Goal: Task Accomplishment & Management: Manage account settings

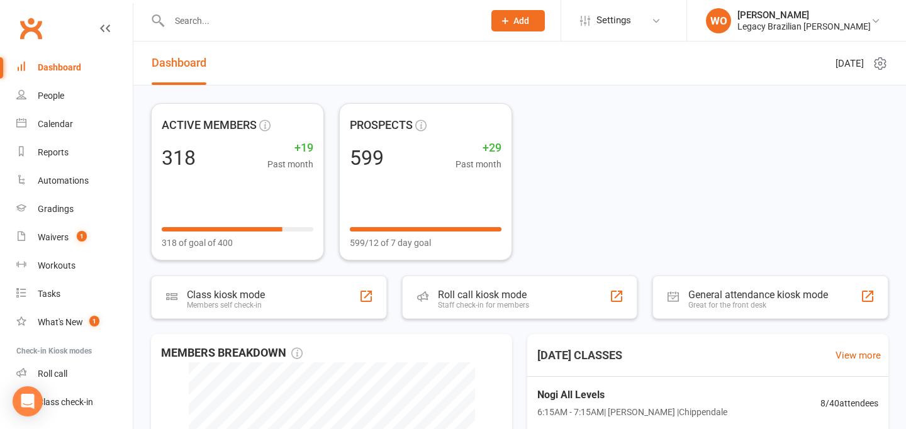
click at [72, 211] on div "Gradings" at bounding box center [56, 209] width 36 height 10
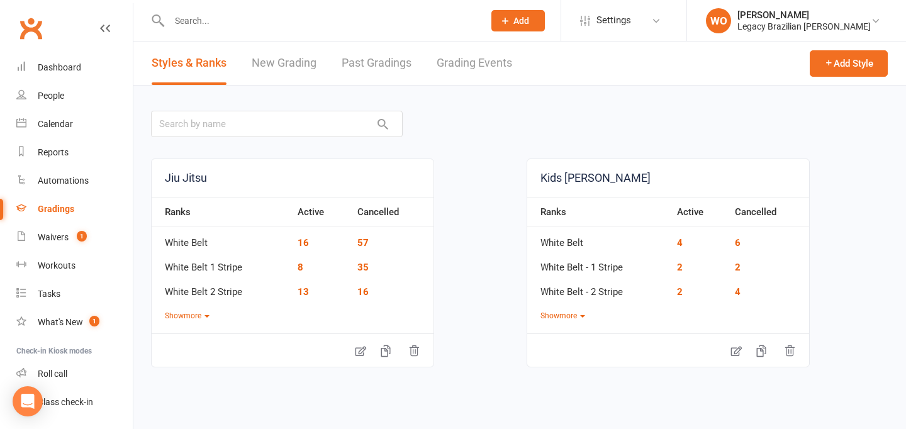
click at [303, 58] on link "New Grading" at bounding box center [284, 63] width 65 height 43
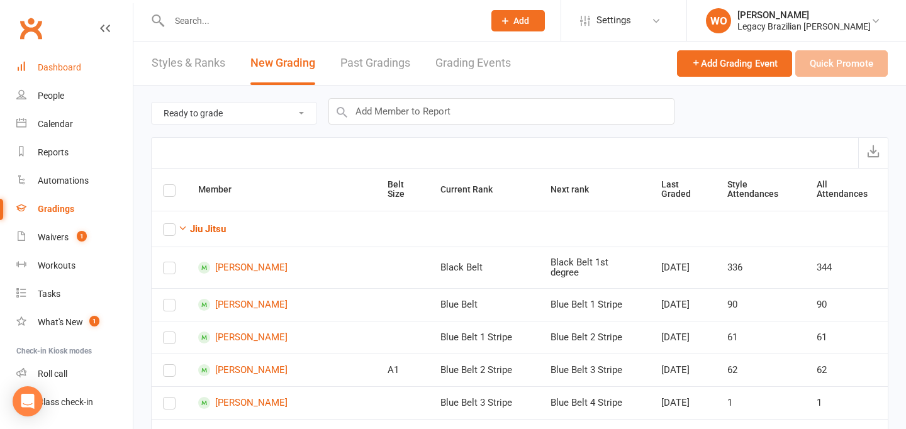
click at [89, 75] on link "Dashboard" at bounding box center [74, 67] width 116 height 28
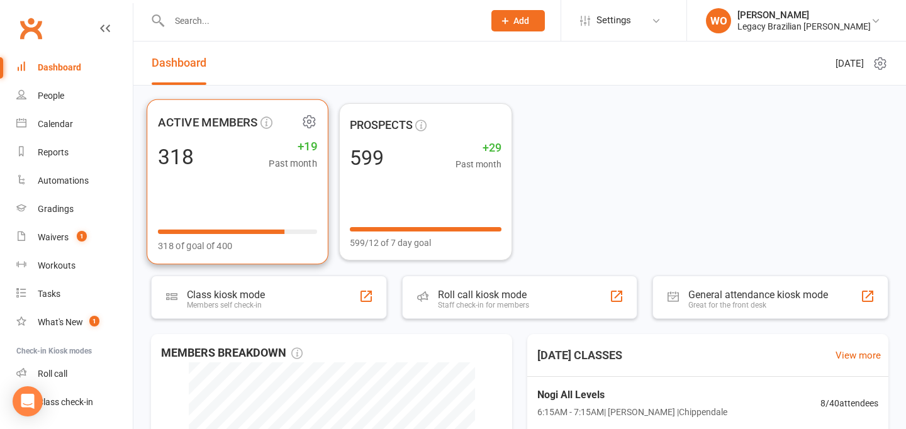
click at [262, 161] on div "318 +19 Past month" at bounding box center [237, 156] width 159 height 28
click at [202, 122] on span "ACTIVE MEMBERS" at bounding box center [208, 122] width 100 height 19
click at [206, 219] on div "ACTIVE MEMBERS 318 +19 Past month 318 of goal of 400" at bounding box center [238, 181] width 182 height 165
click at [243, 168] on div "318 +19 Past month" at bounding box center [237, 156] width 159 height 28
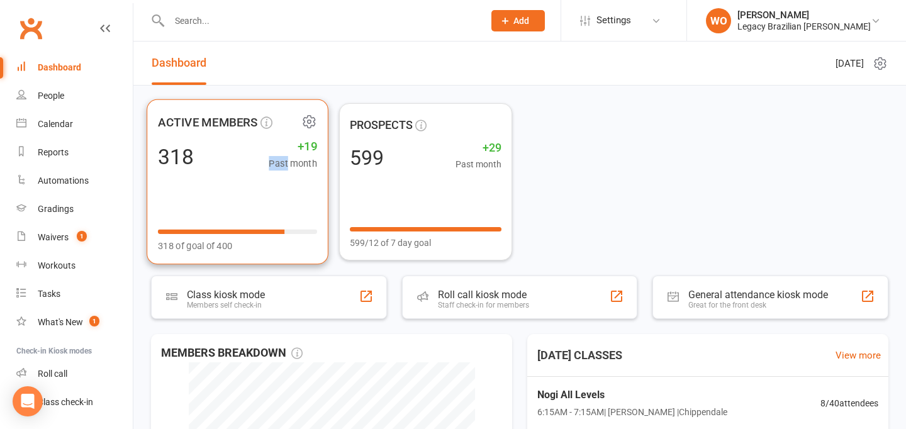
click at [243, 168] on div "318 +19 Past month" at bounding box center [237, 156] width 159 height 28
click at [261, 113] on span "ACTIVE MEMBERS" at bounding box center [228, 122] width 141 height 19
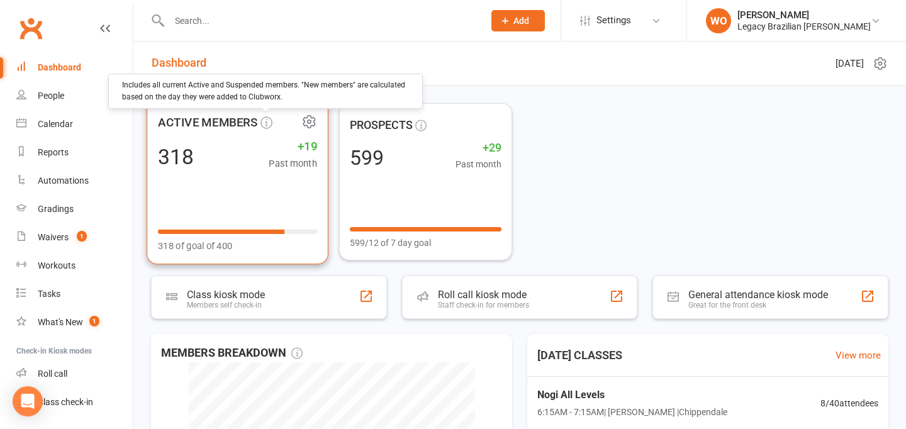
click at [262, 120] on icon at bounding box center [266, 122] width 12 height 12
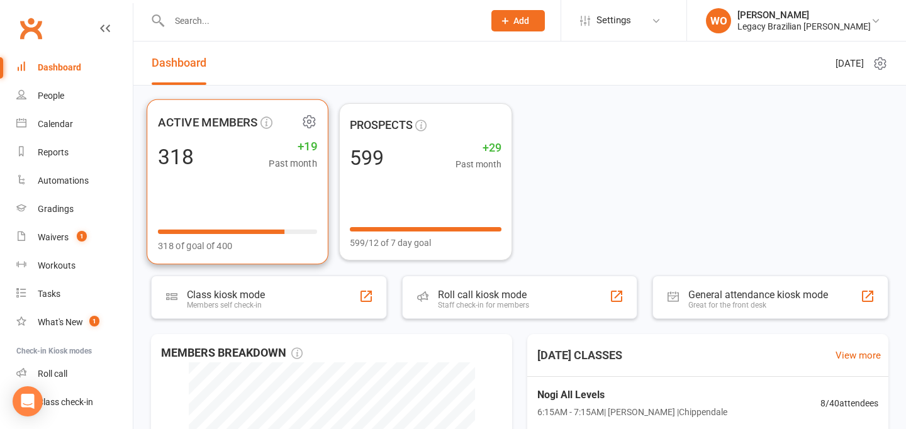
click at [231, 120] on span "ACTIVE MEMBERS" at bounding box center [208, 122] width 100 height 19
click at [175, 143] on div "318 +19 Past month" at bounding box center [237, 156] width 159 height 28
click at [308, 124] on icon at bounding box center [309, 122] width 16 height 16
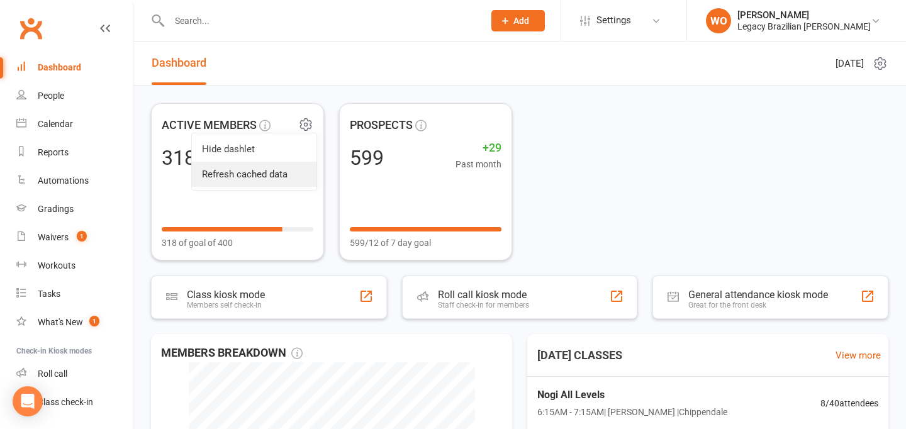
click at [256, 174] on link "Refresh cached data" at bounding box center [254, 174] width 125 height 25
click at [66, 155] on div "Reports" at bounding box center [53, 152] width 31 height 10
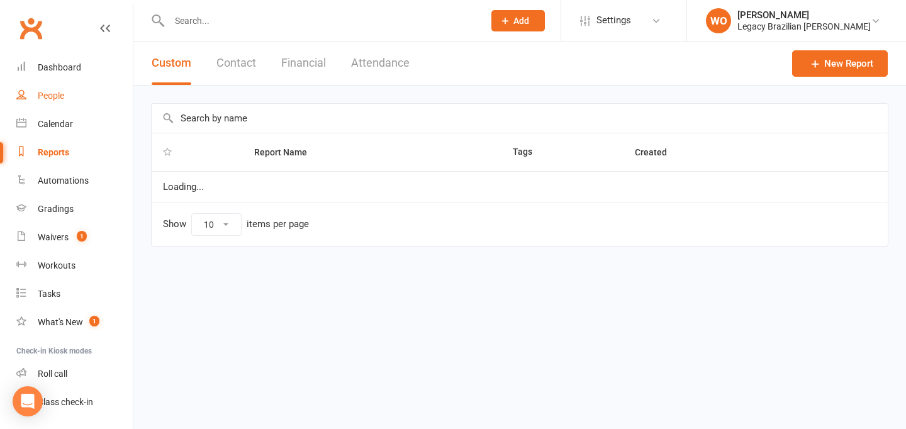
click at [65, 91] on link "People" at bounding box center [74, 96] width 116 height 28
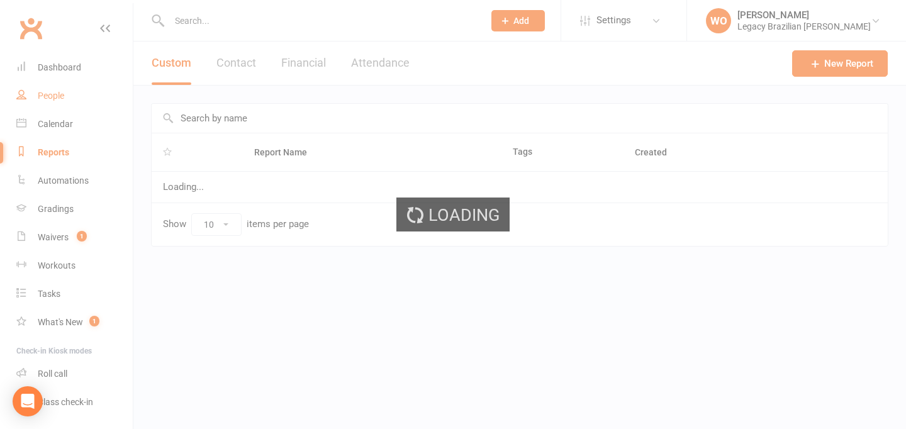
select select "100"
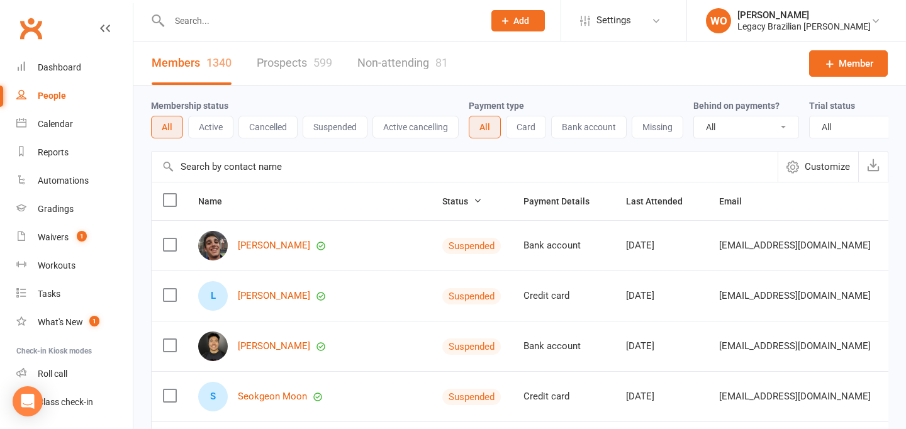
click at [214, 132] on button "Active" at bounding box center [210, 127] width 45 height 23
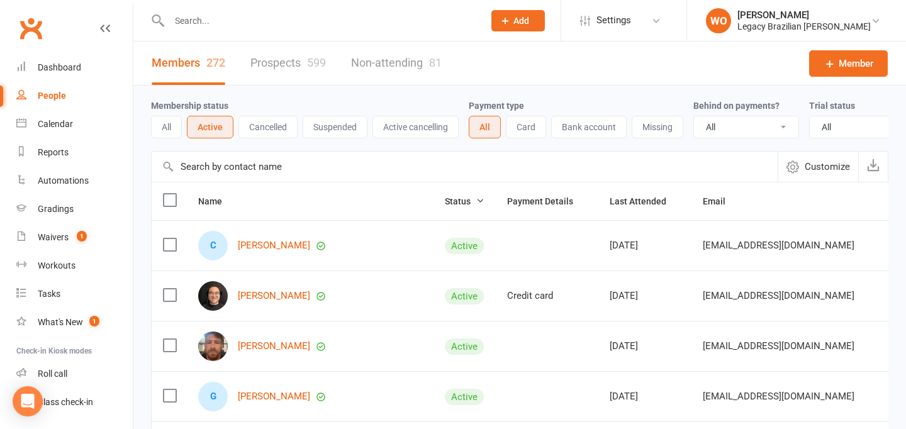
click at [328, 126] on button "Suspended" at bounding box center [335, 127] width 65 height 23
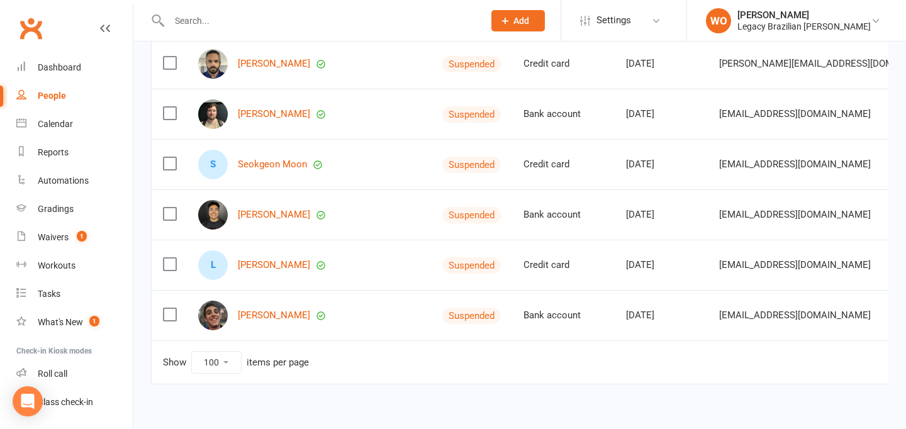
scroll to position [2192, 0]
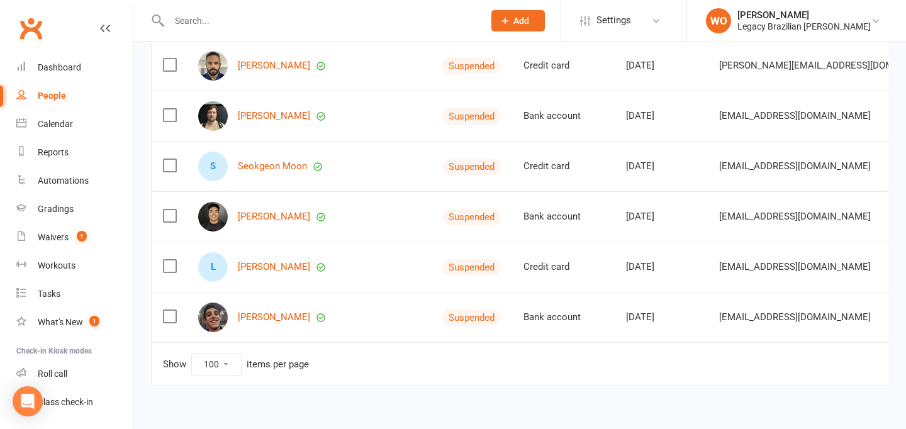
click at [224, 367] on select "10 25 50 100" at bounding box center [216, 363] width 49 height 21
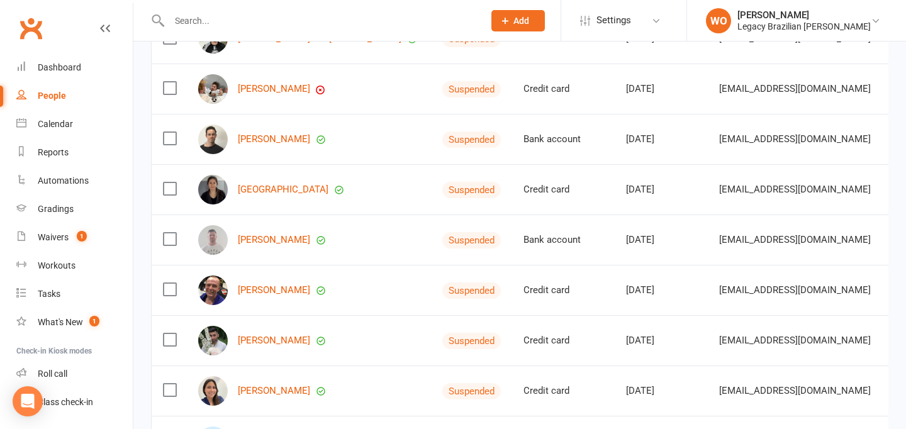
scroll to position [0, 0]
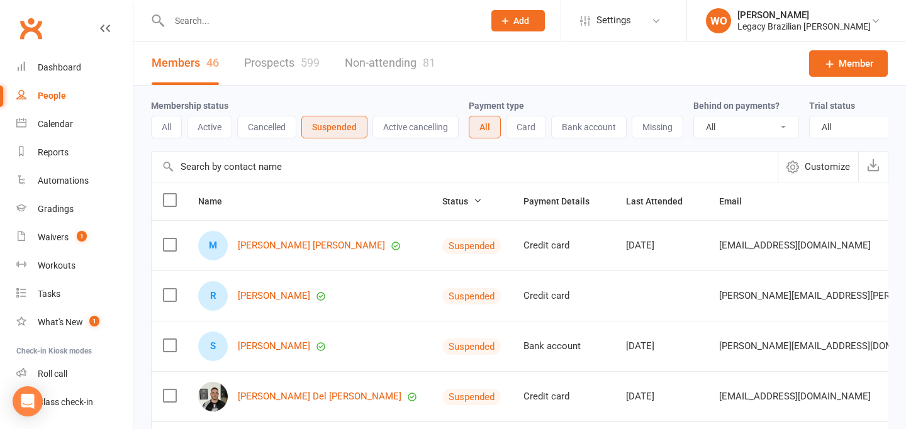
click at [283, 138] on button "Cancelled" at bounding box center [266, 127] width 59 height 23
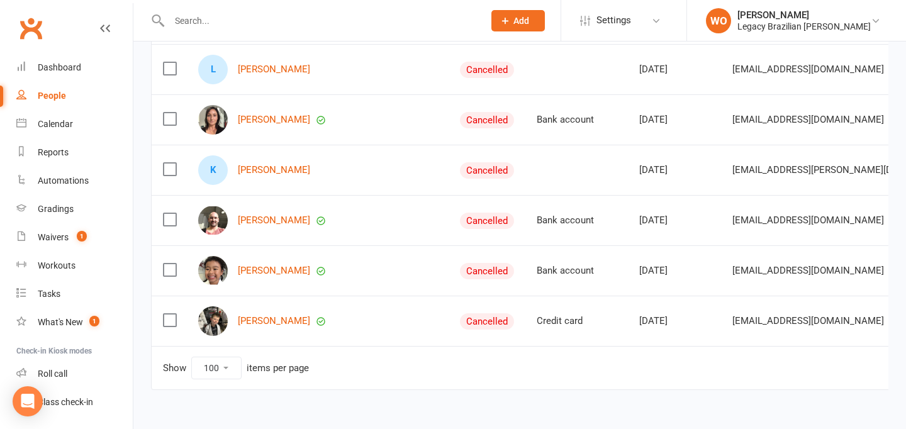
scroll to position [4934, 0]
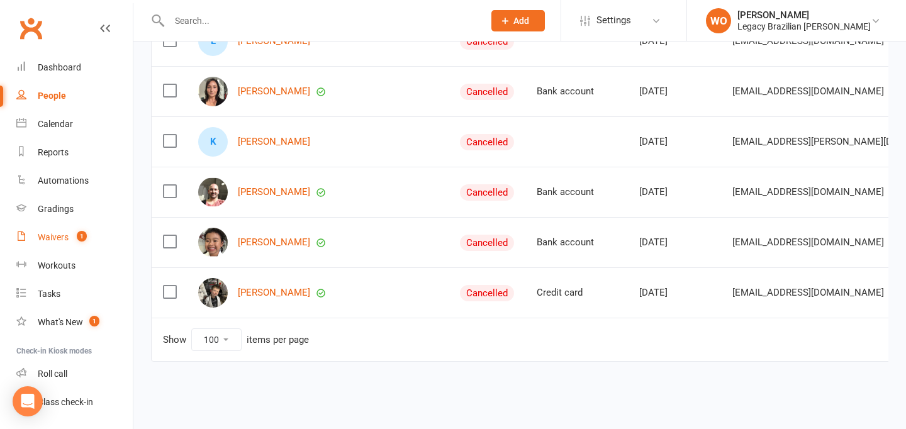
click at [55, 240] on div "Waivers" at bounding box center [53, 237] width 31 height 10
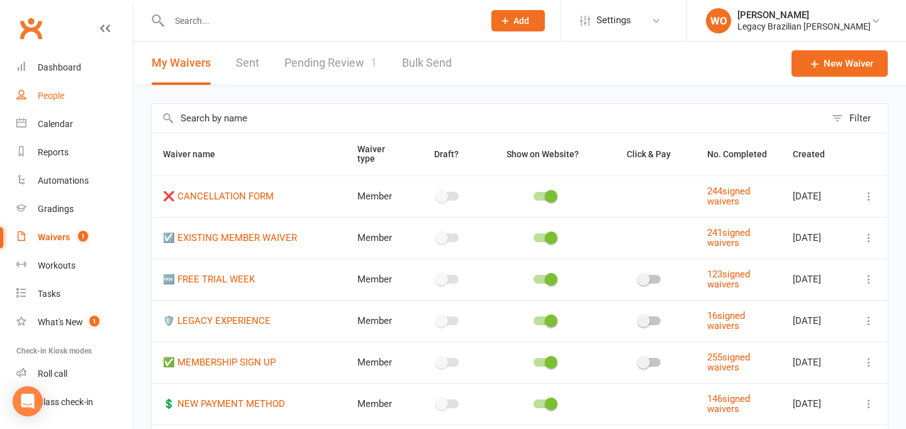
click at [57, 97] on div "People" at bounding box center [51, 96] width 26 height 10
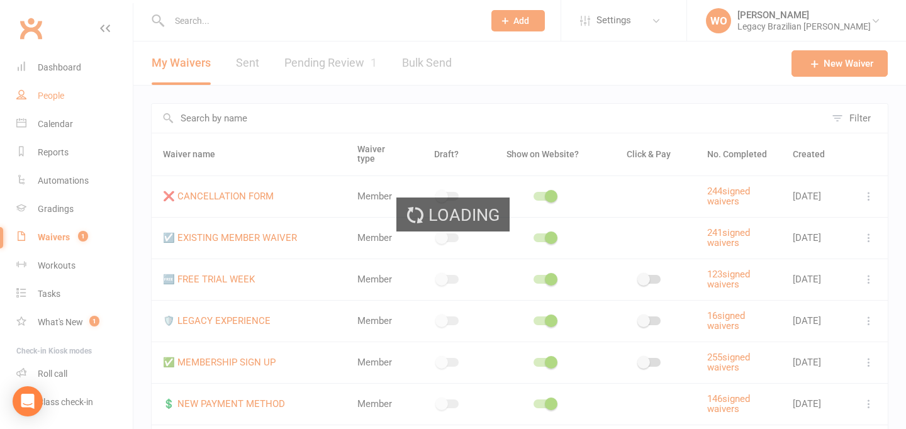
select select "100"
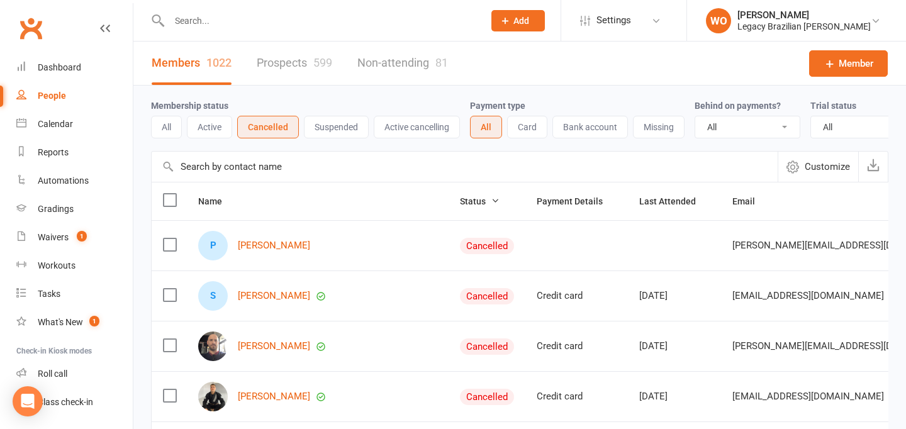
click at [218, 126] on button "Active" at bounding box center [209, 127] width 45 height 23
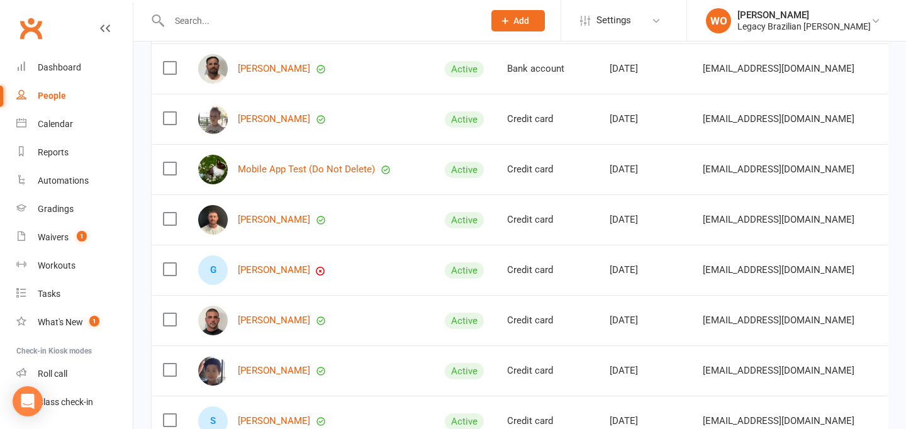
scroll to position [2343, 0]
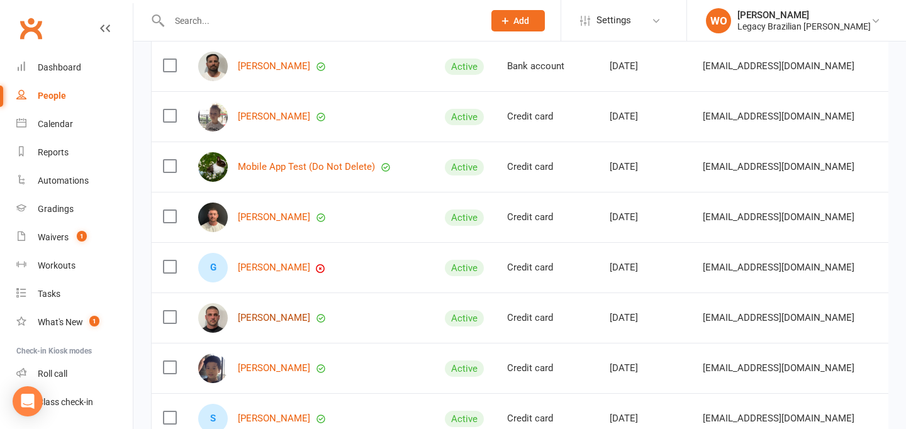
click at [250, 315] on link "[PERSON_NAME]" at bounding box center [274, 318] width 72 height 11
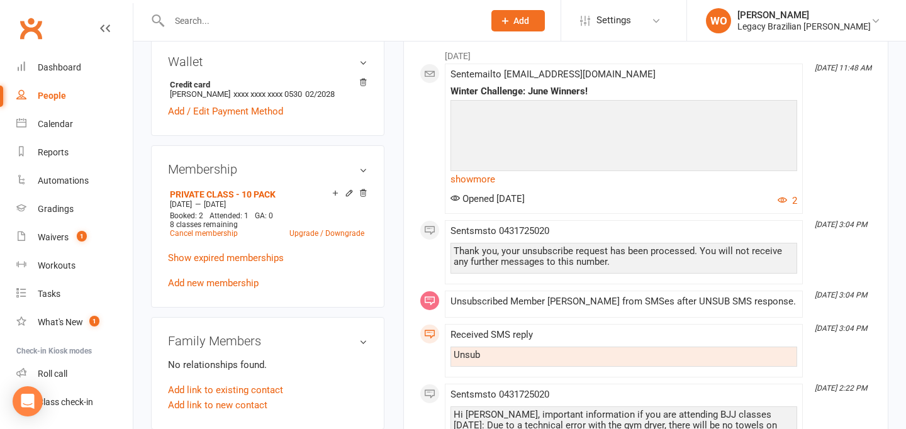
scroll to position [386, 0]
click at [274, 252] on link "Show expired memberships" at bounding box center [226, 257] width 116 height 11
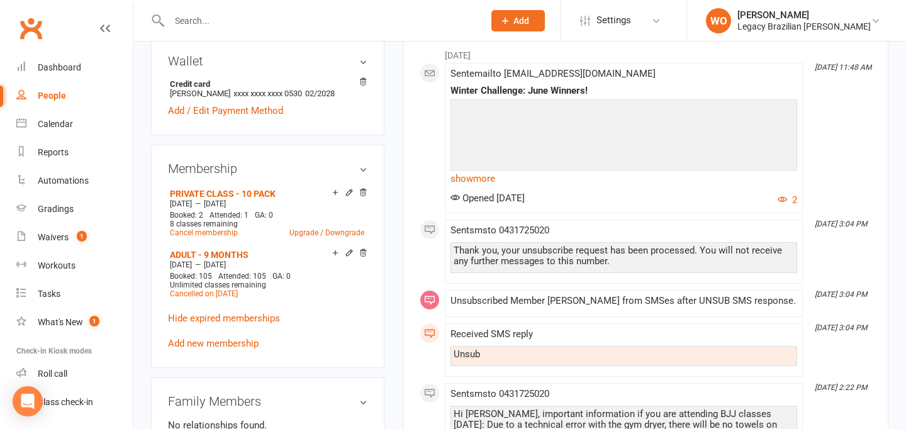
scroll to position [0, 0]
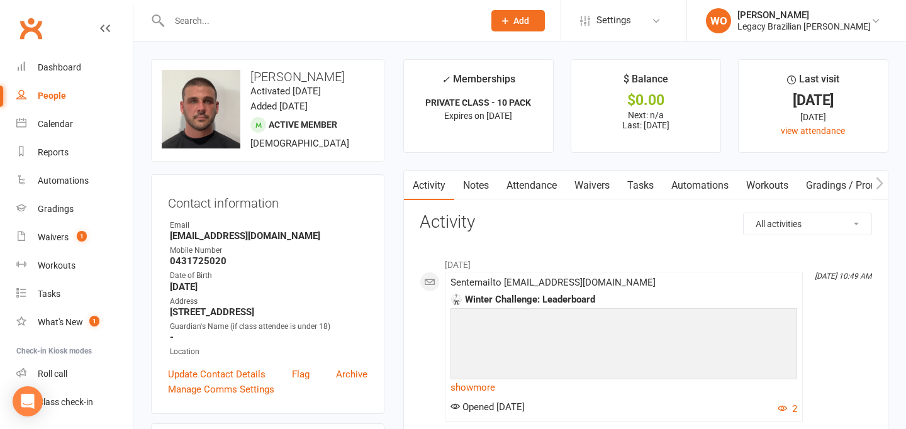
select select "100"
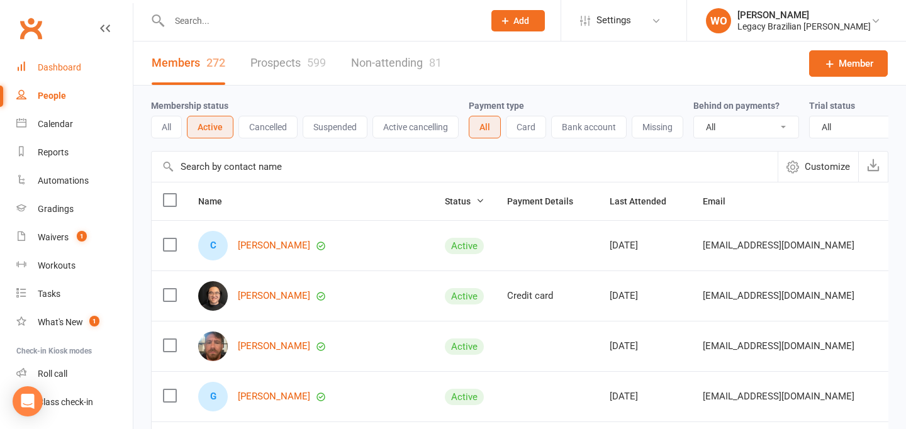
click at [82, 71] on link "Dashboard" at bounding box center [74, 67] width 116 height 28
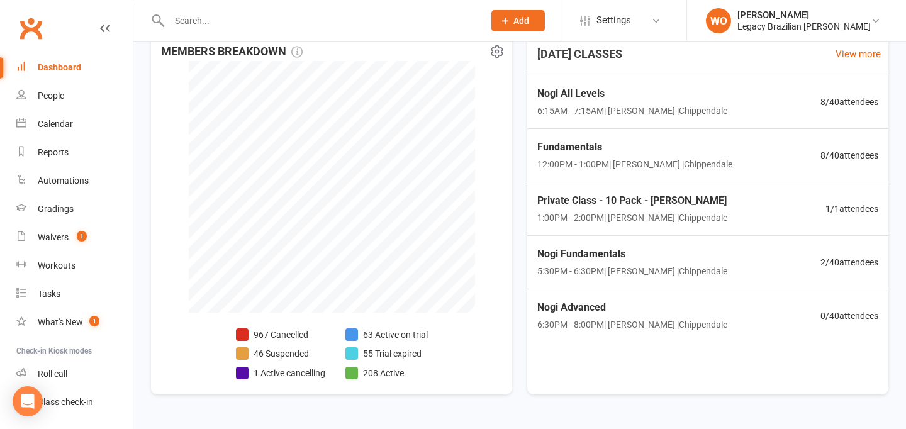
scroll to position [315, 0]
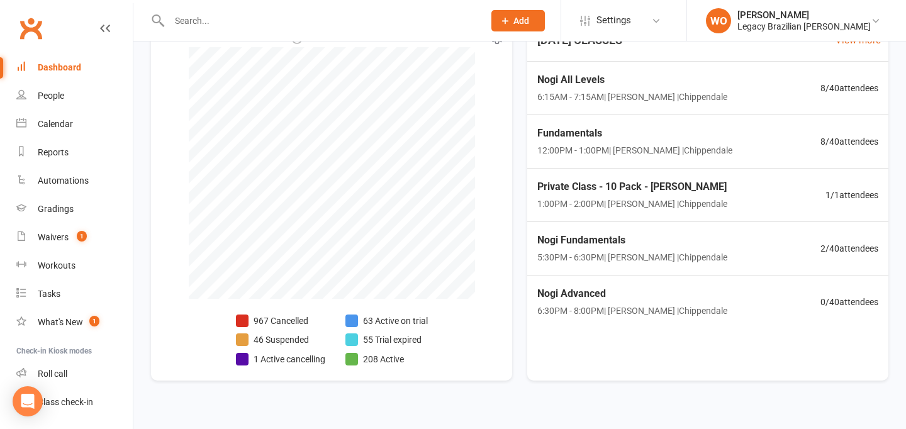
click at [279, 341] on li "46 Suspended" at bounding box center [280, 340] width 89 height 14
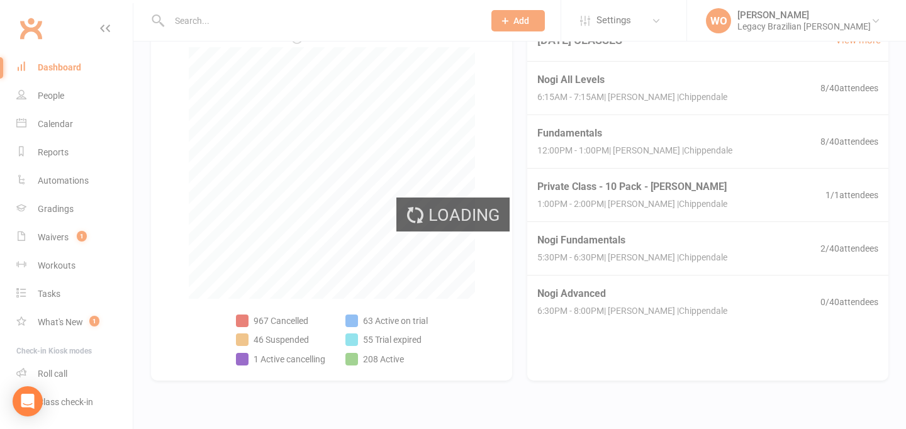
select select "100"
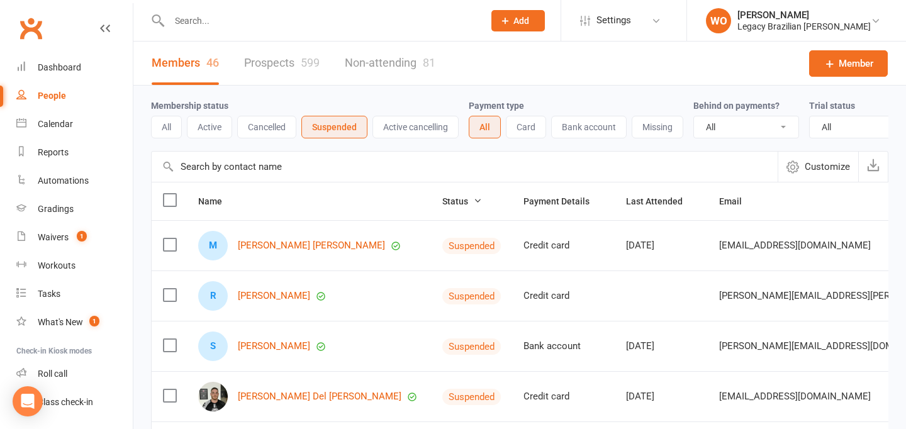
click at [394, 131] on button "Active cancelling" at bounding box center [415, 127] width 86 height 23
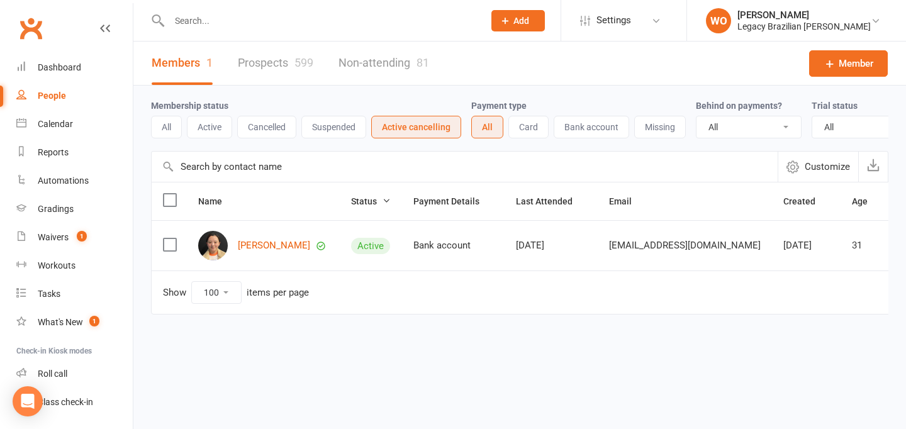
click at [224, 131] on button "Active" at bounding box center [209, 127] width 45 height 23
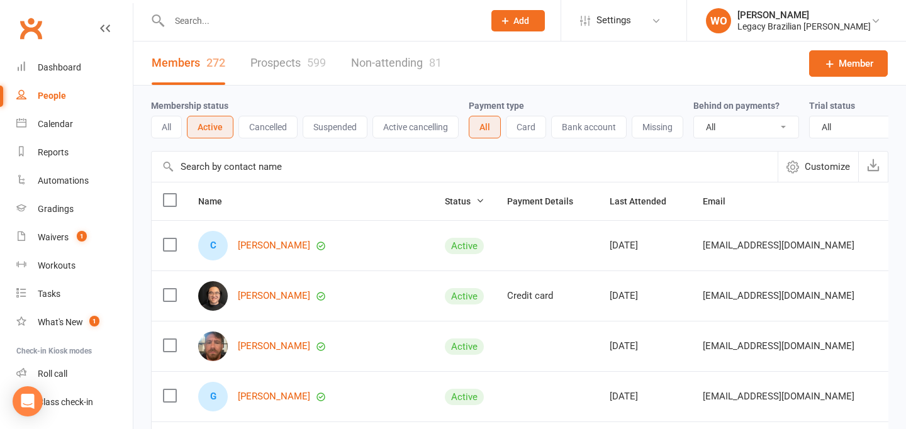
click at [273, 121] on button "Cancelled" at bounding box center [267, 127] width 59 height 23
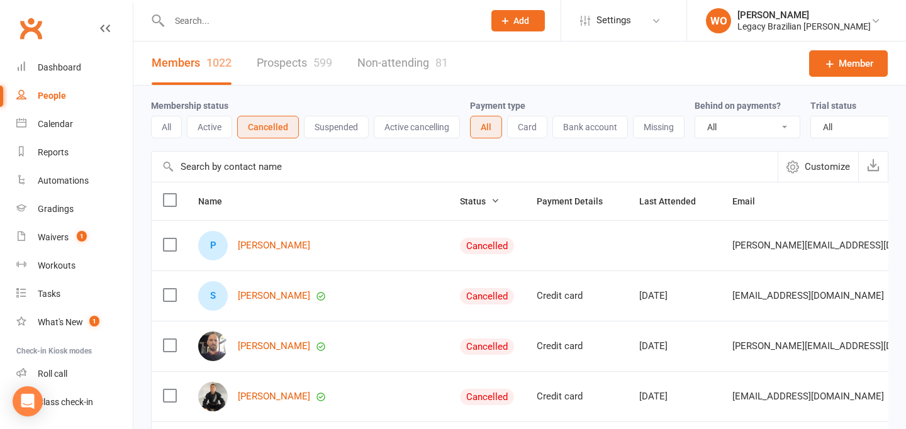
click at [652, 128] on button "Missing" at bounding box center [659, 127] width 52 height 23
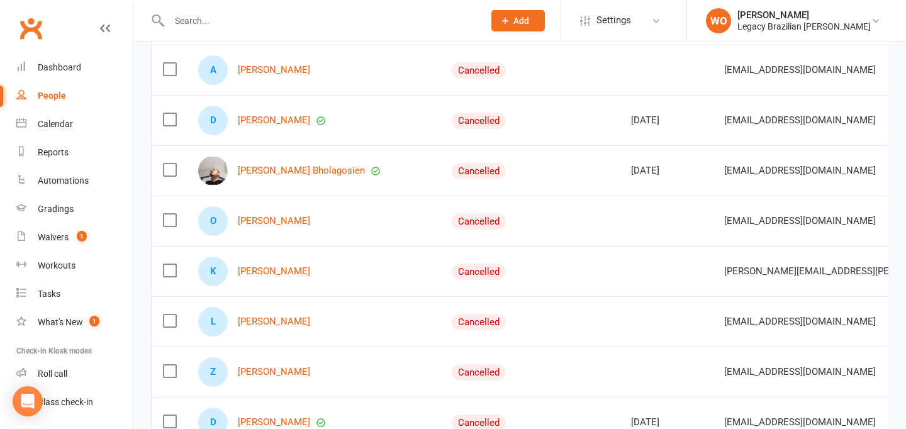
scroll to position [4170, 0]
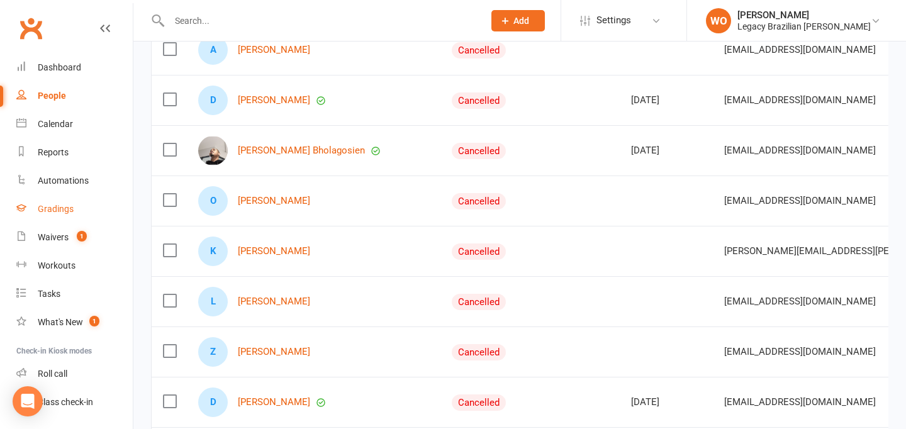
click at [58, 210] on div "Gradings" at bounding box center [56, 209] width 36 height 10
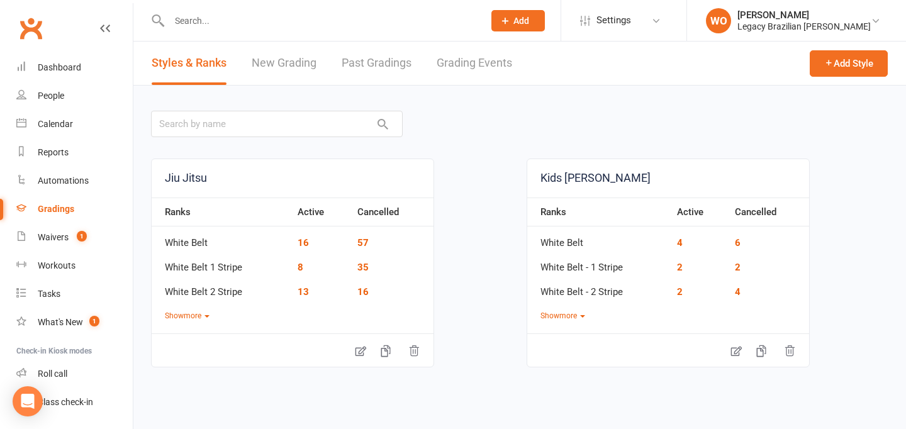
click at [285, 52] on link "New Grading" at bounding box center [284, 63] width 65 height 43
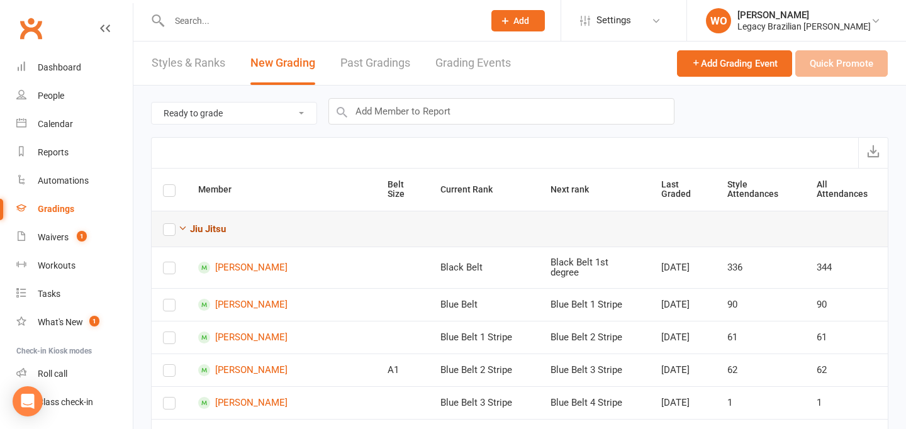
click at [183, 229] on icon "button" at bounding box center [182, 227] width 9 height 9
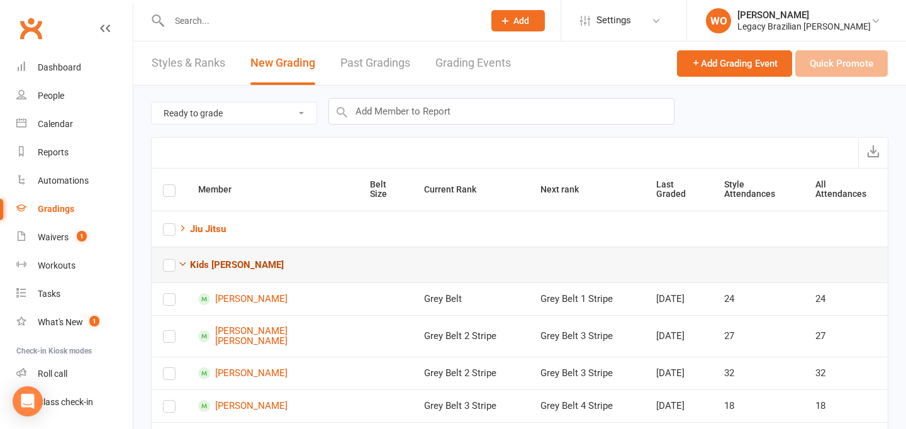
click at [179, 267] on icon "button" at bounding box center [182, 263] width 9 height 9
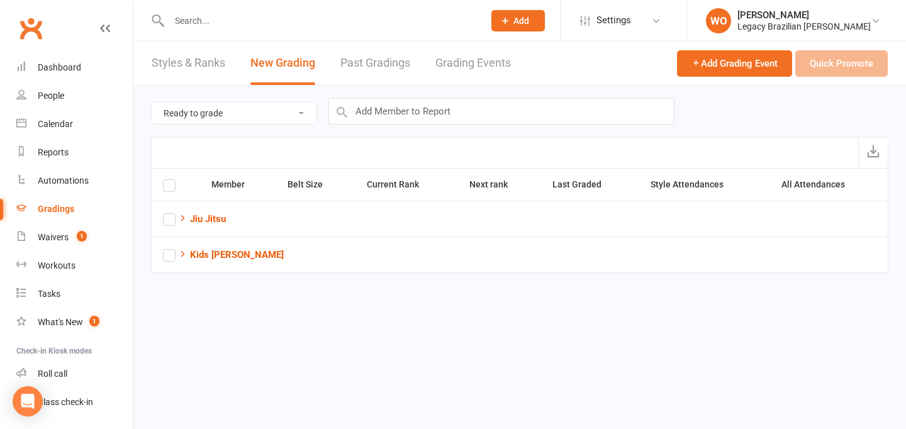
click at [277, 304] on html "Prospect Member Non-attending contact Grading event Membership plan Add Setting…" at bounding box center [453, 154] width 906 height 308
click at [180, 217] on icon "button" at bounding box center [182, 217] width 9 height 9
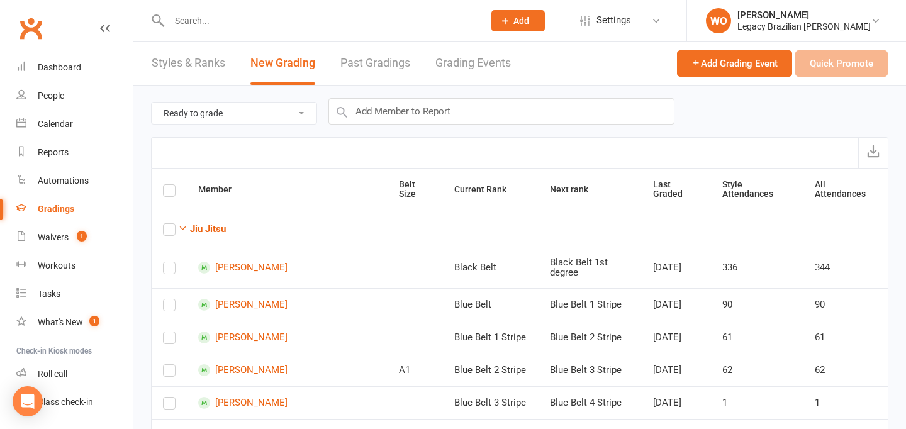
click at [180, 58] on link "Styles & Ranks" at bounding box center [189, 63] width 74 height 43
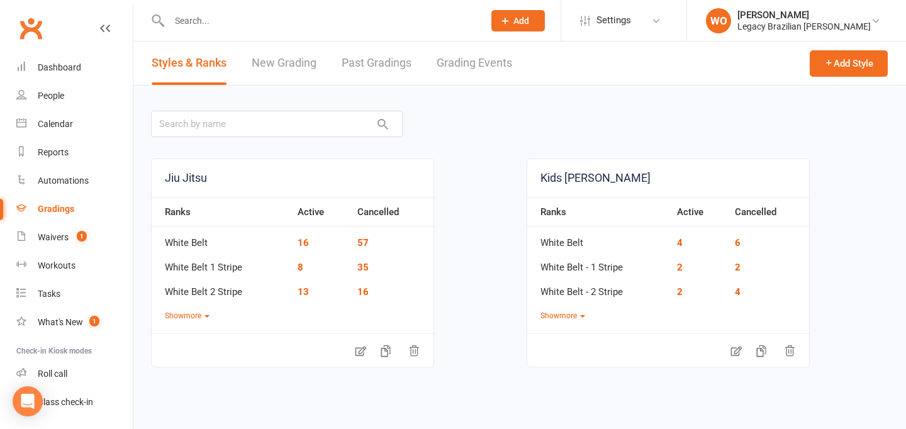
click at [206, 33] on div at bounding box center [313, 20] width 324 height 41
click at [219, 22] on input "text" at bounding box center [319, 21] width 309 height 18
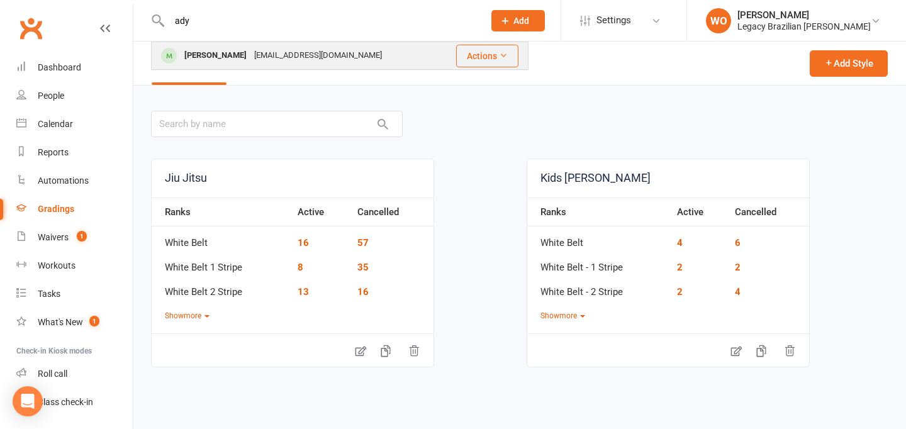
type input "ady"
click at [196, 56] on div "[PERSON_NAME]" at bounding box center [215, 56] width 70 height 18
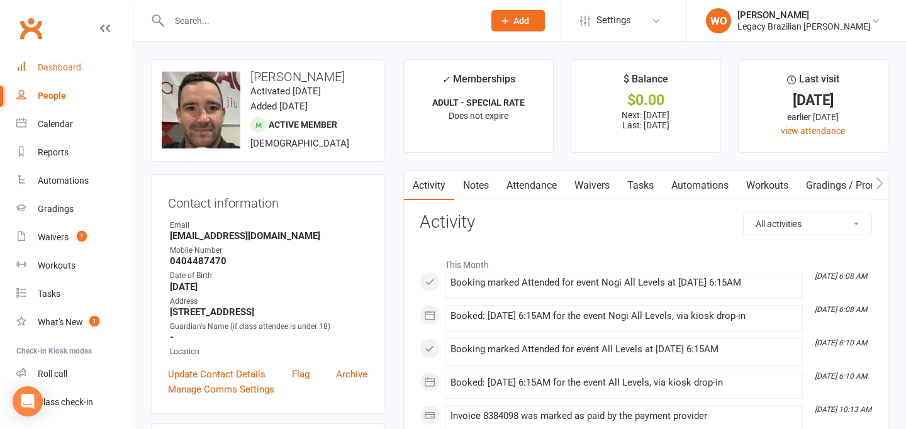
click at [71, 72] on div "Dashboard" at bounding box center [59, 67] width 43 height 10
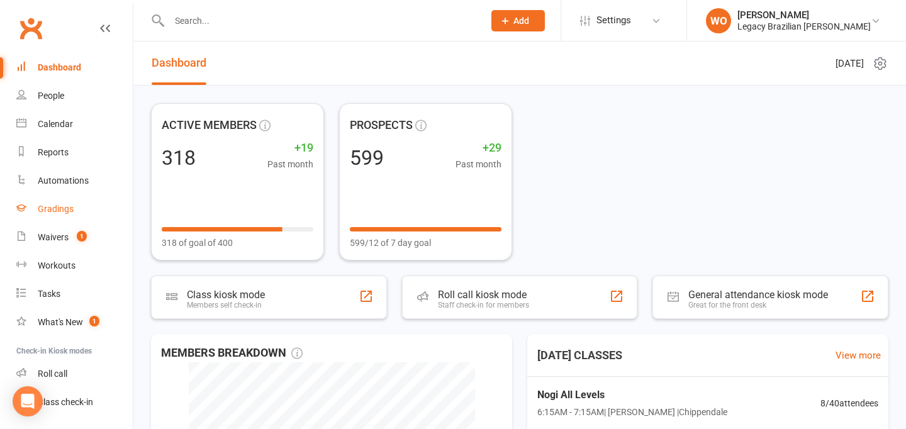
click at [56, 217] on link "Gradings" at bounding box center [74, 209] width 116 height 28
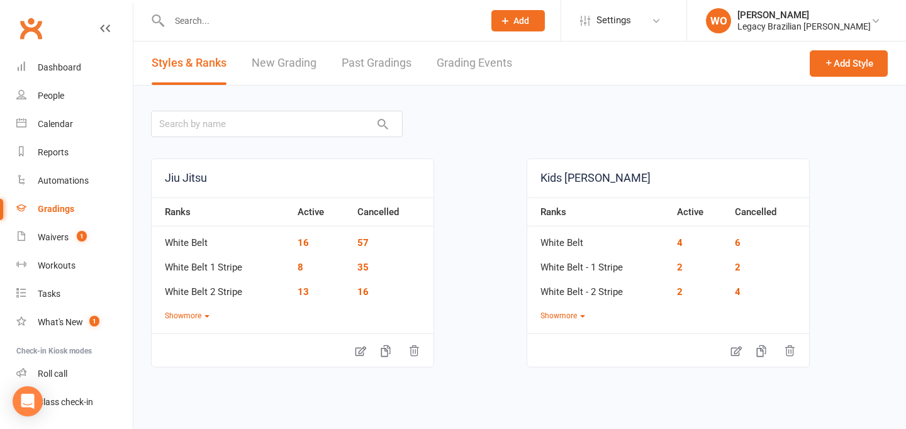
click at [284, 69] on link "New Grading" at bounding box center [284, 63] width 65 height 43
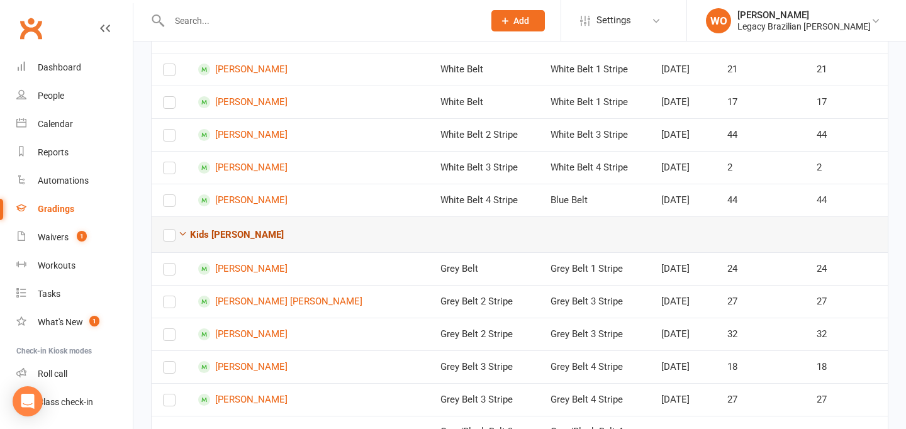
click at [184, 238] on icon "button" at bounding box center [182, 233] width 9 height 9
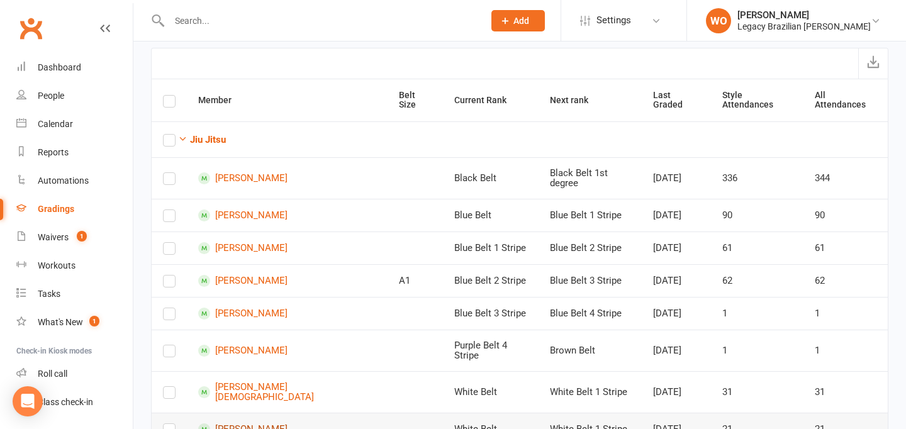
scroll to position [88, 0]
click at [299, 90] on th "Member" at bounding box center [287, 101] width 201 height 42
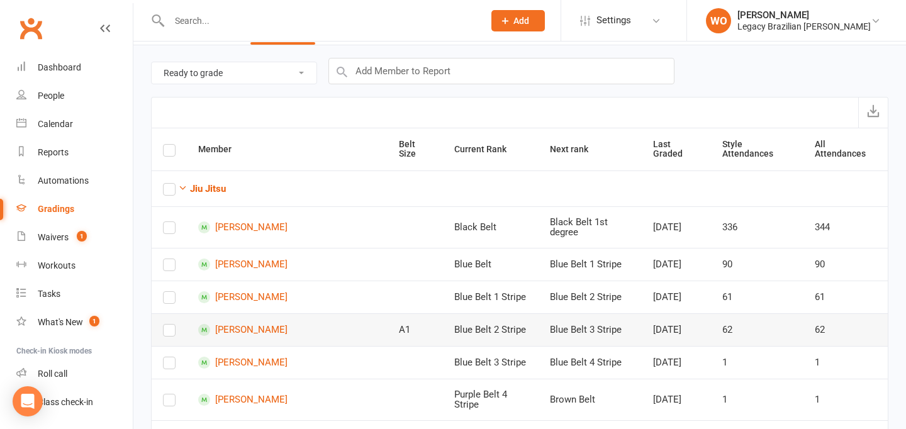
scroll to position [23, 0]
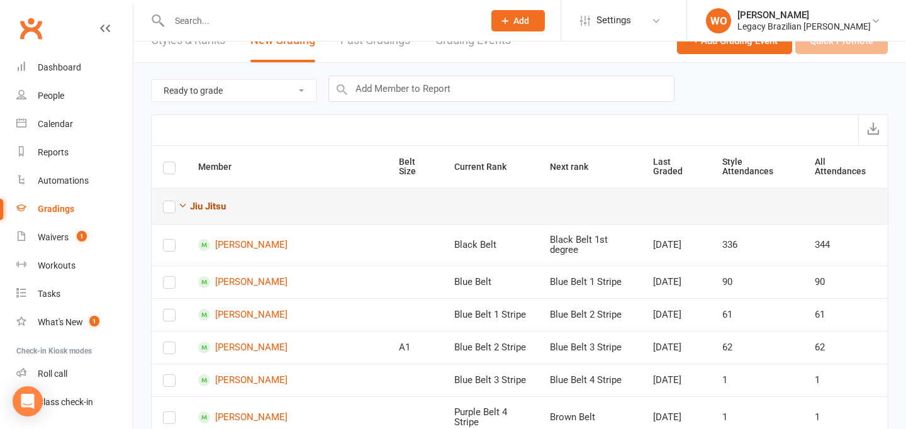
click at [184, 201] on icon "button" at bounding box center [182, 205] width 9 height 9
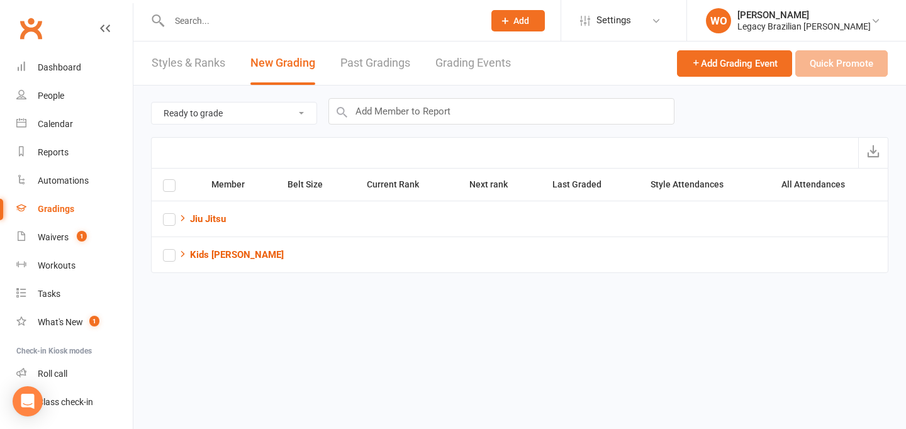
click at [208, 28] on input "text" at bounding box center [319, 21] width 309 height 18
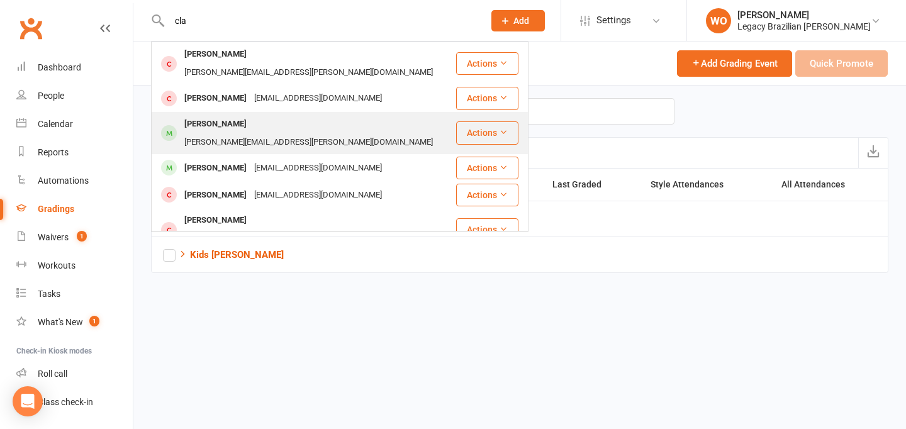
type input "cla"
click at [210, 115] on div "[PERSON_NAME]" at bounding box center [215, 124] width 70 height 18
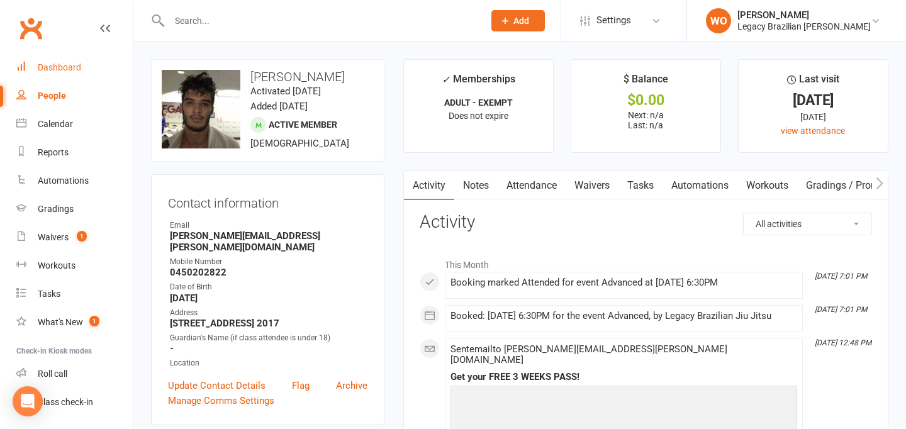
click at [60, 70] on div "Dashboard" at bounding box center [59, 67] width 43 height 10
